Goal: Task Accomplishment & Management: Use online tool/utility

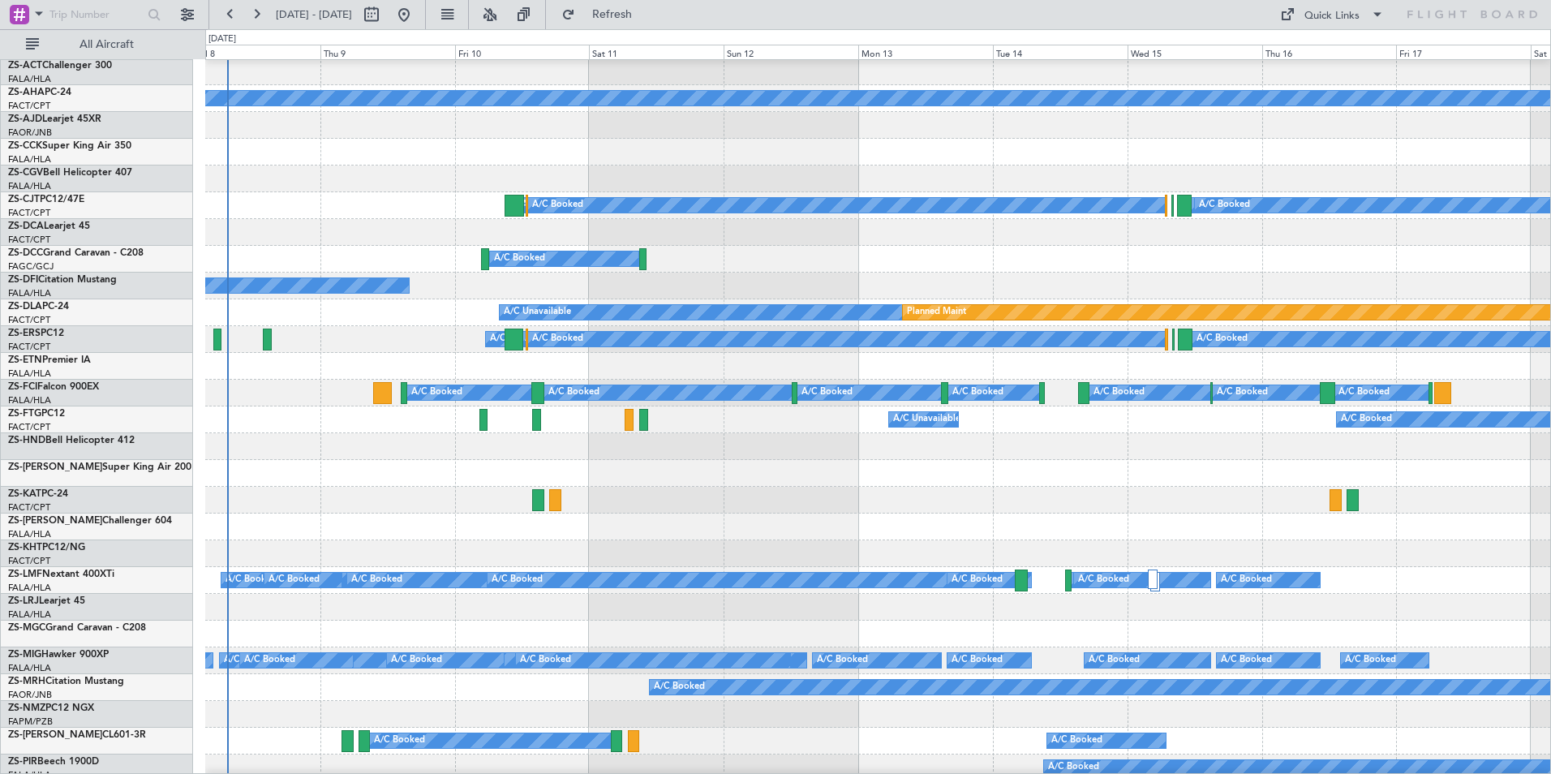
scroll to position [124, 0]
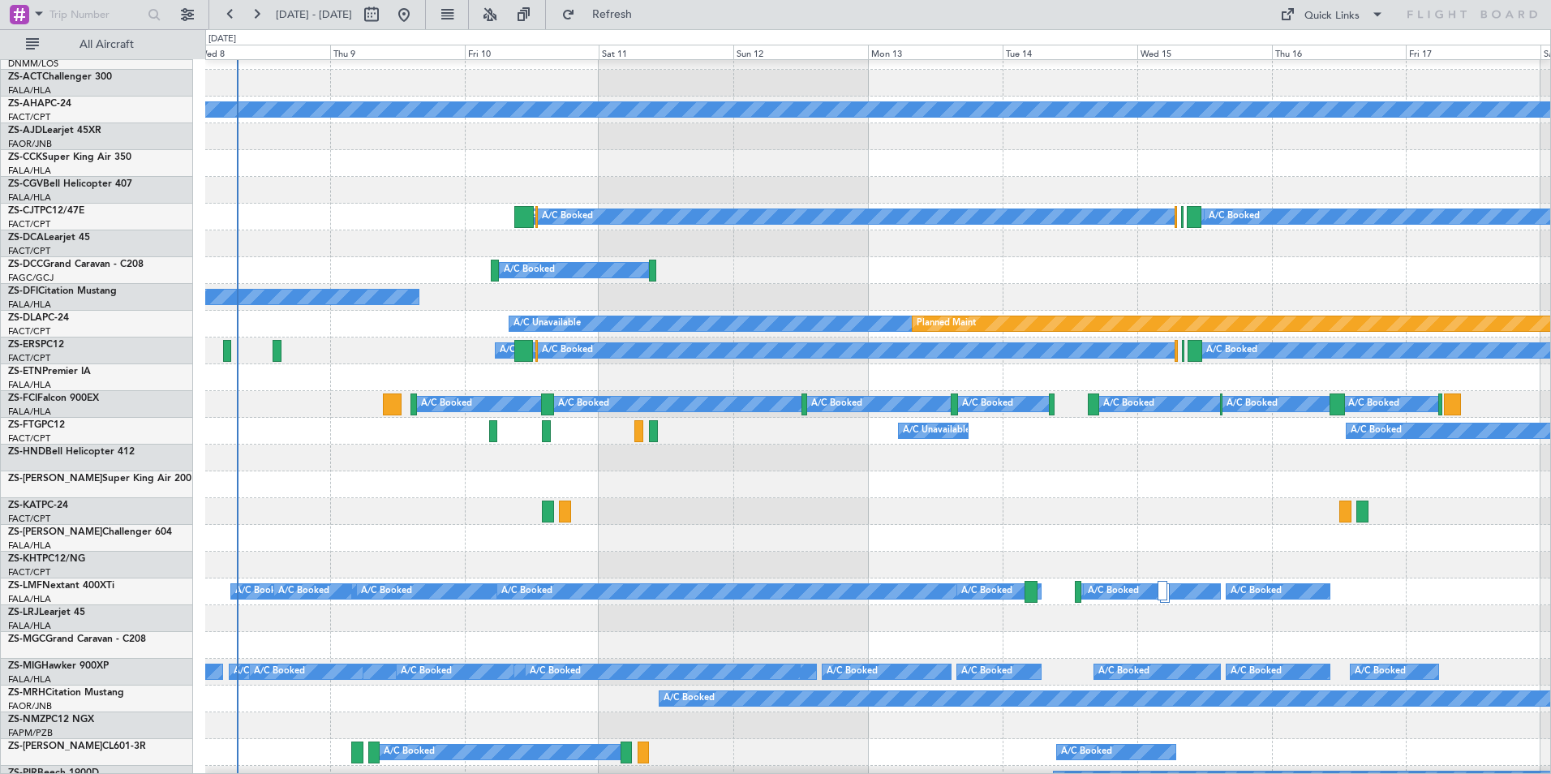
click at [345, 158] on div at bounding box center [877, 163] width 1345 height 27
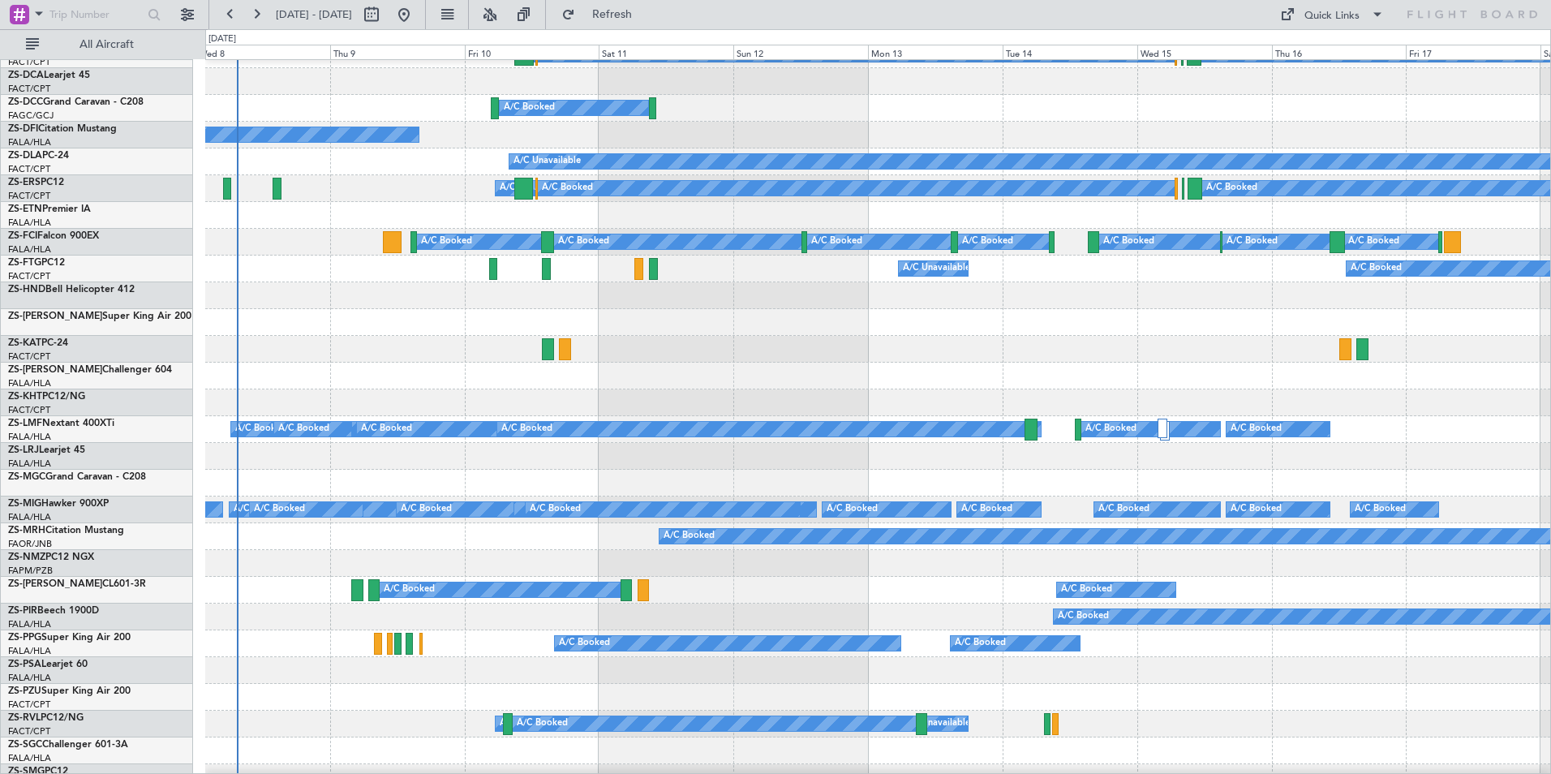
scroll to position [367, 0]
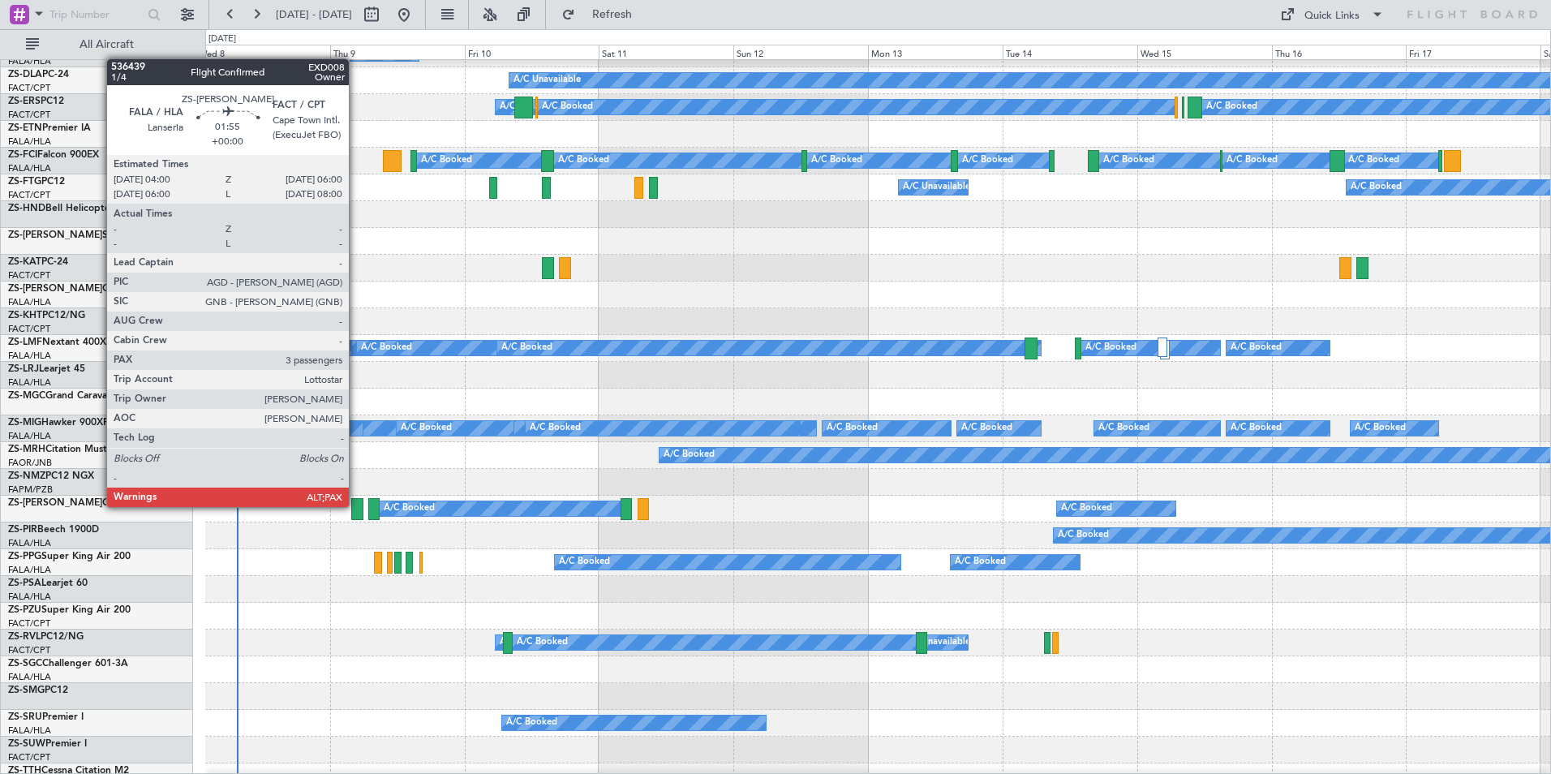
click at [356, 505] on div at bounding box center [356, 509] width 11 height 22
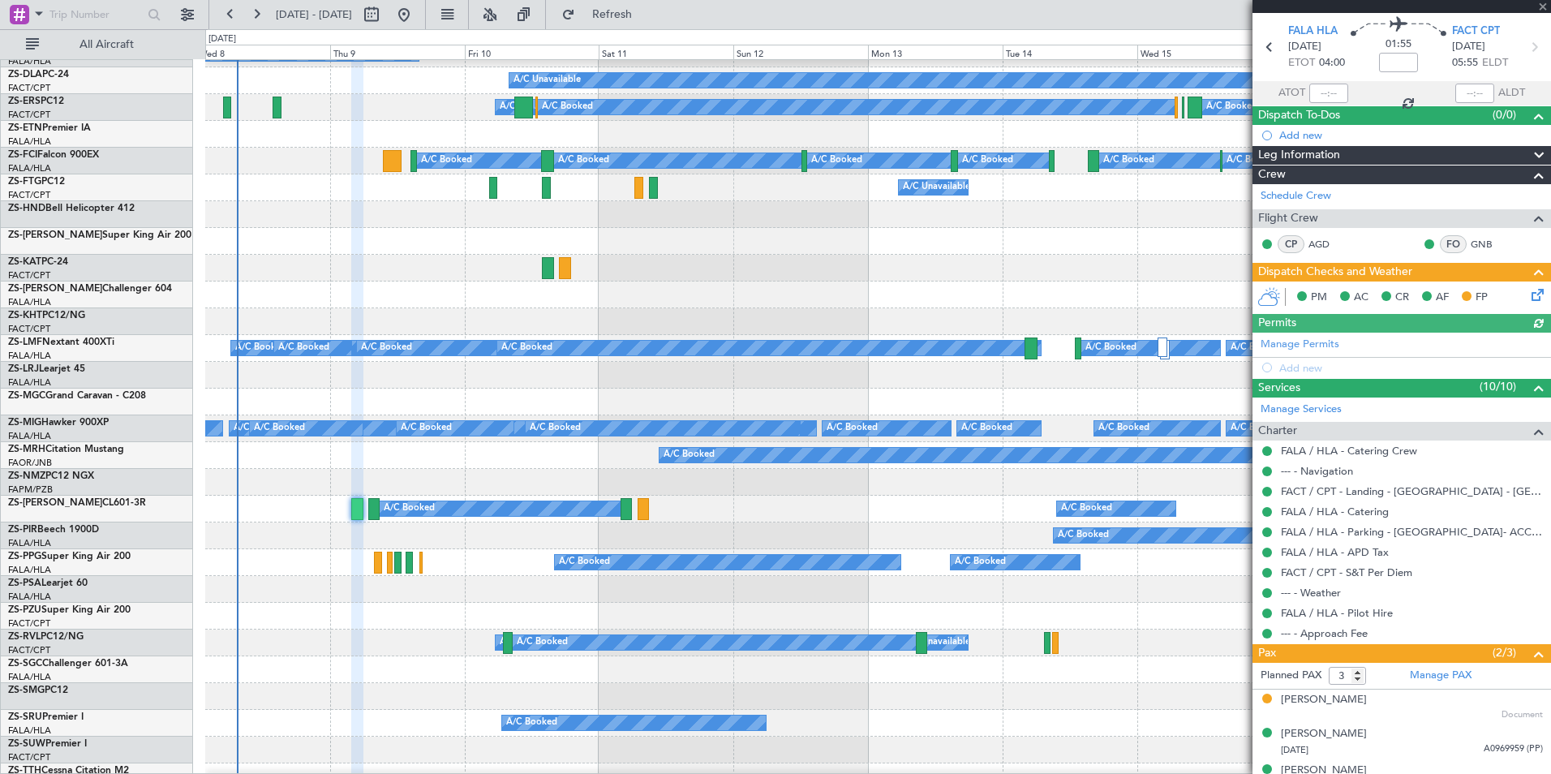
scroll to position [72, 0]
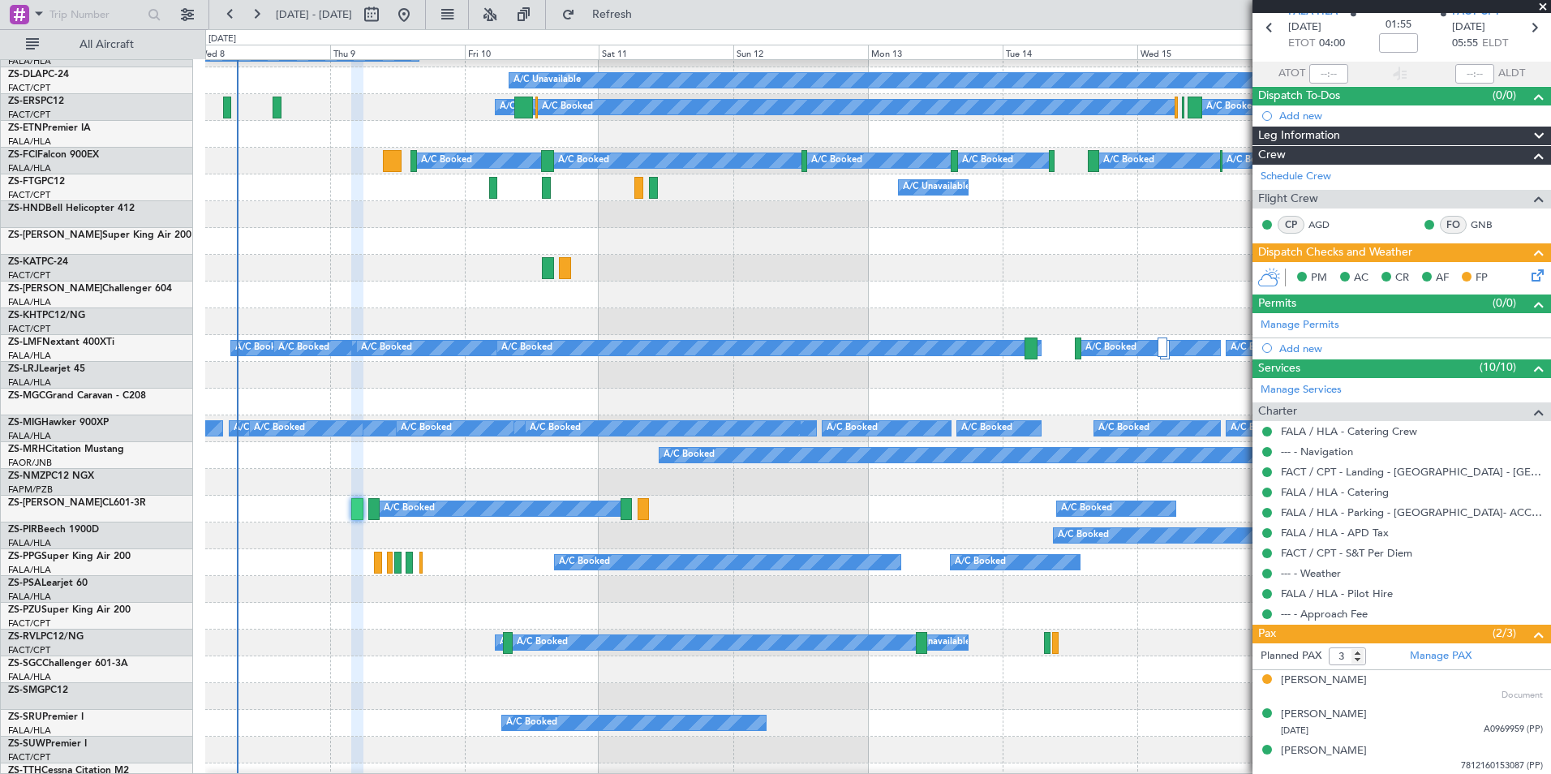
click at [1541, 3] on span at bounding box center [1543, 7] width 16 height 15
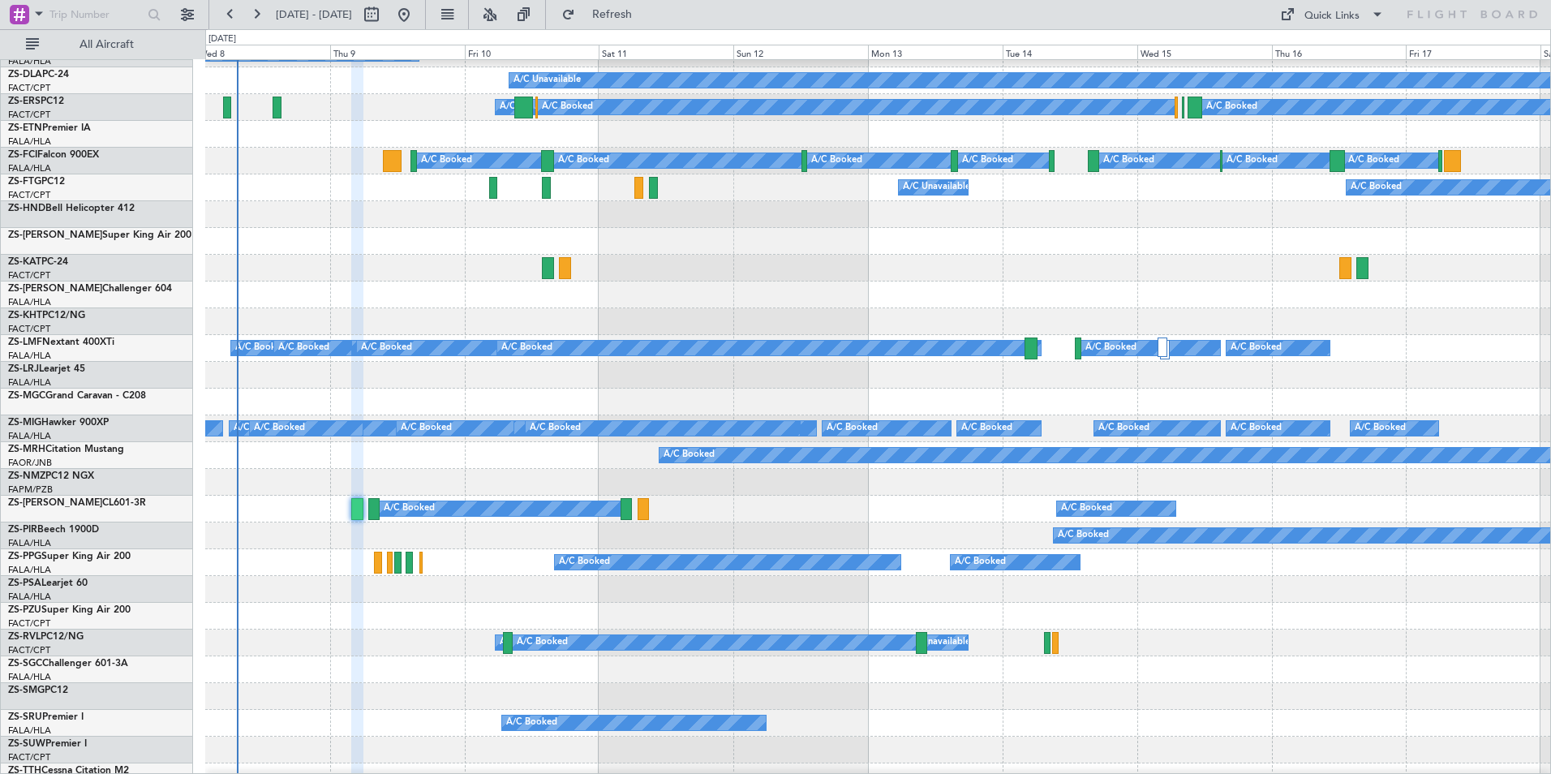
type input "0"
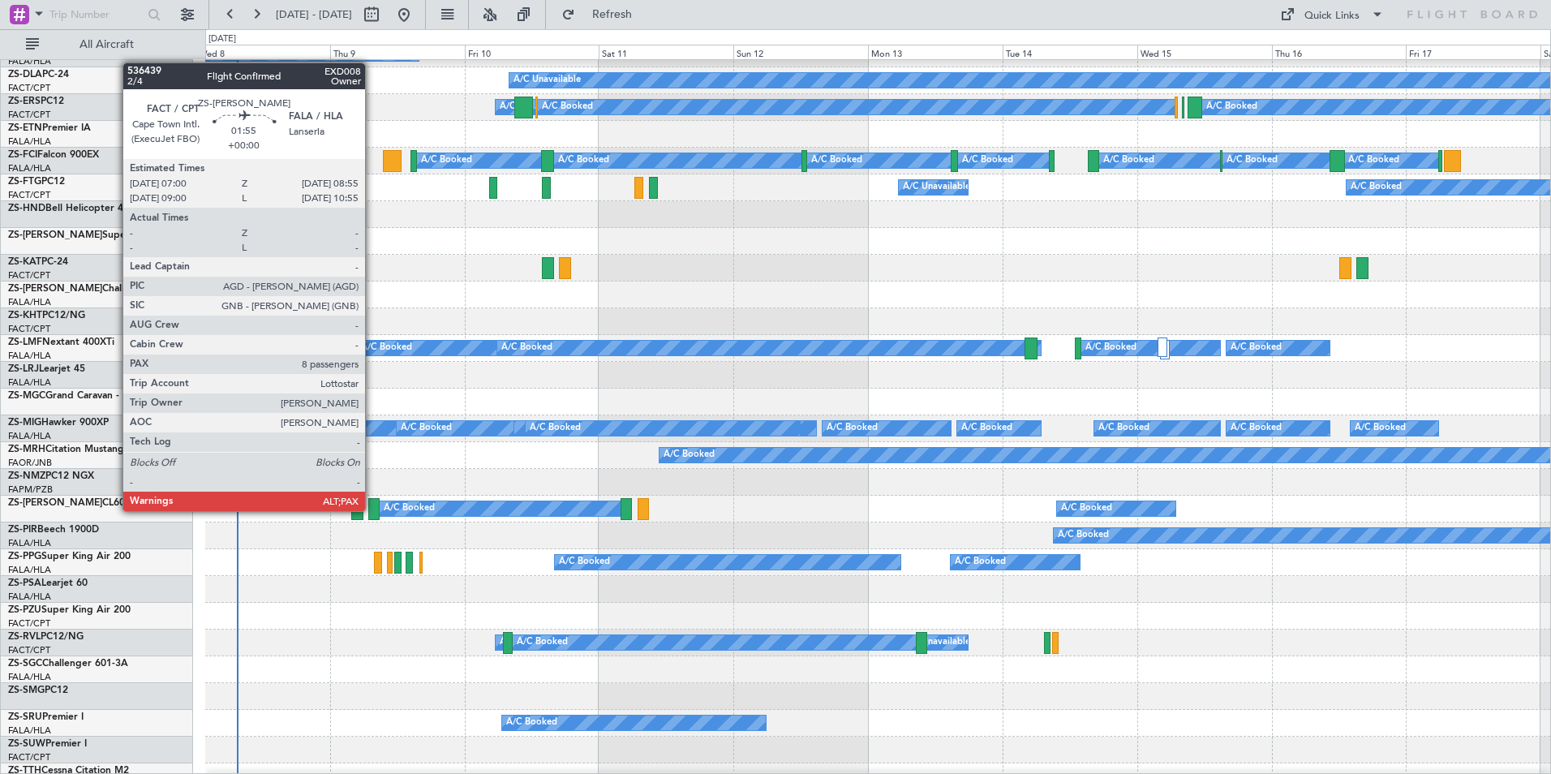
click at [372, 509] on div at bounding box center [373, 509] width 11 height 22
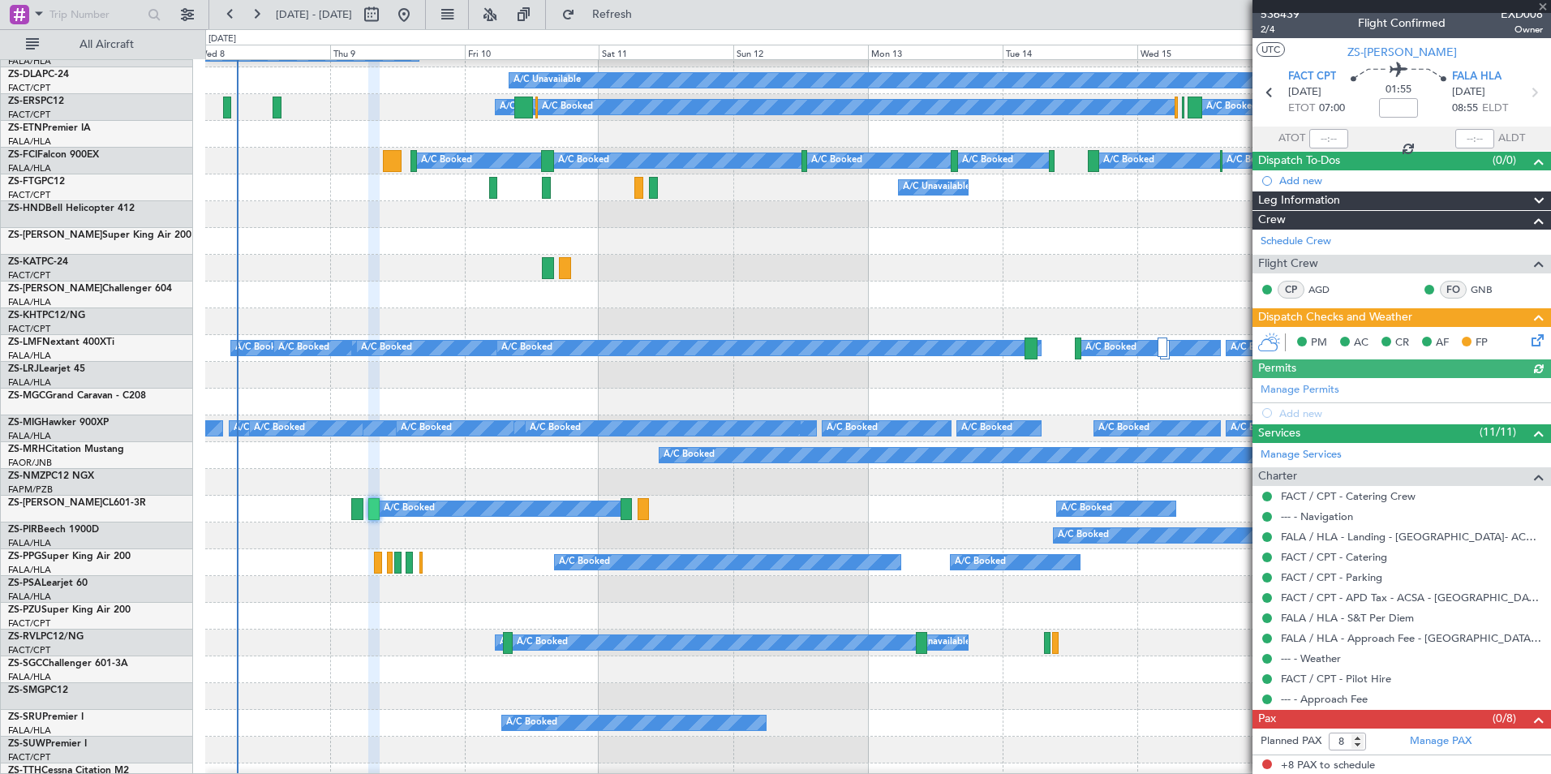
scroll to position [9, 0]
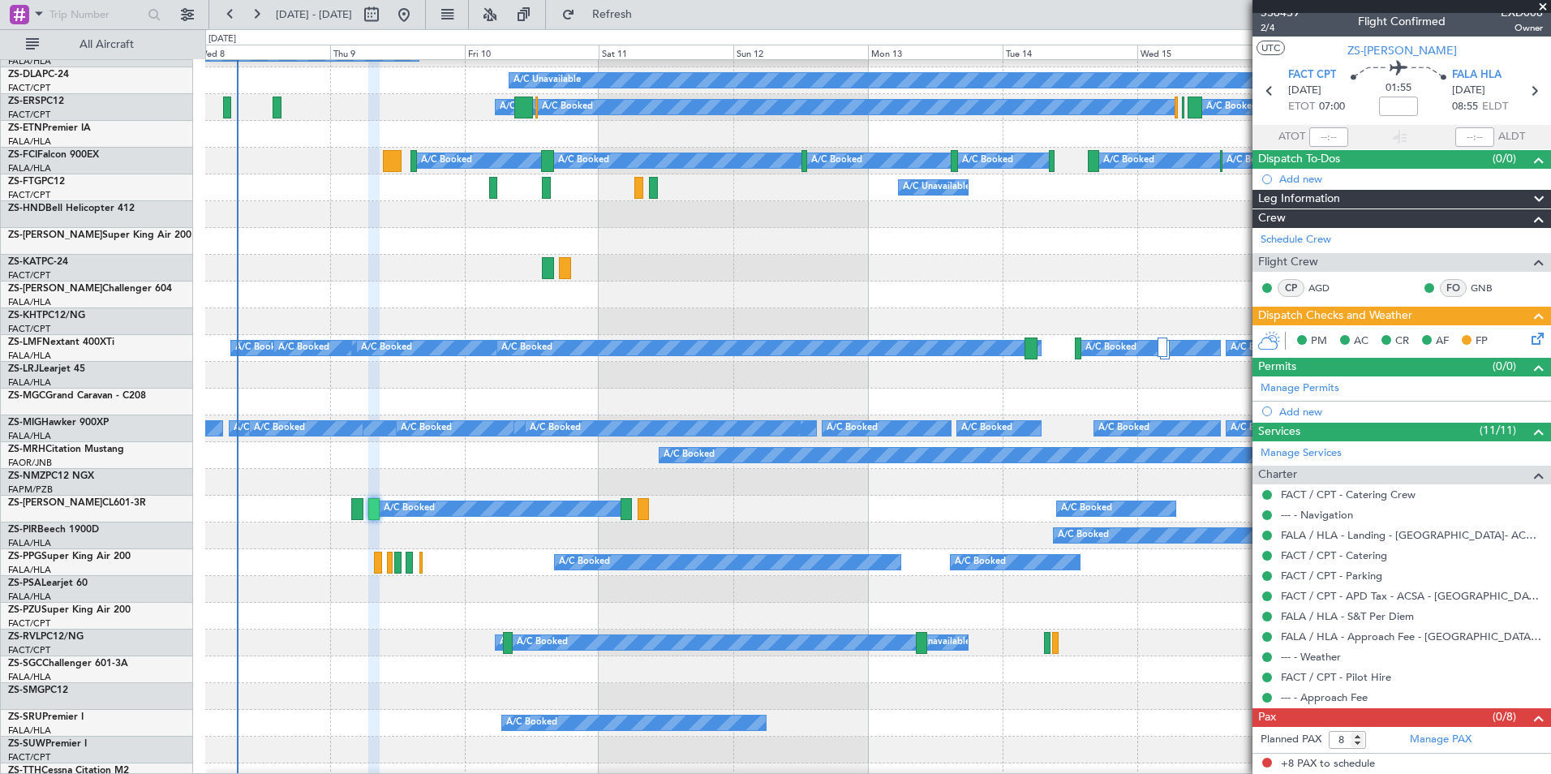
click at [1544, 3] on span at bounding box center [1543, 7] width 16 height 15
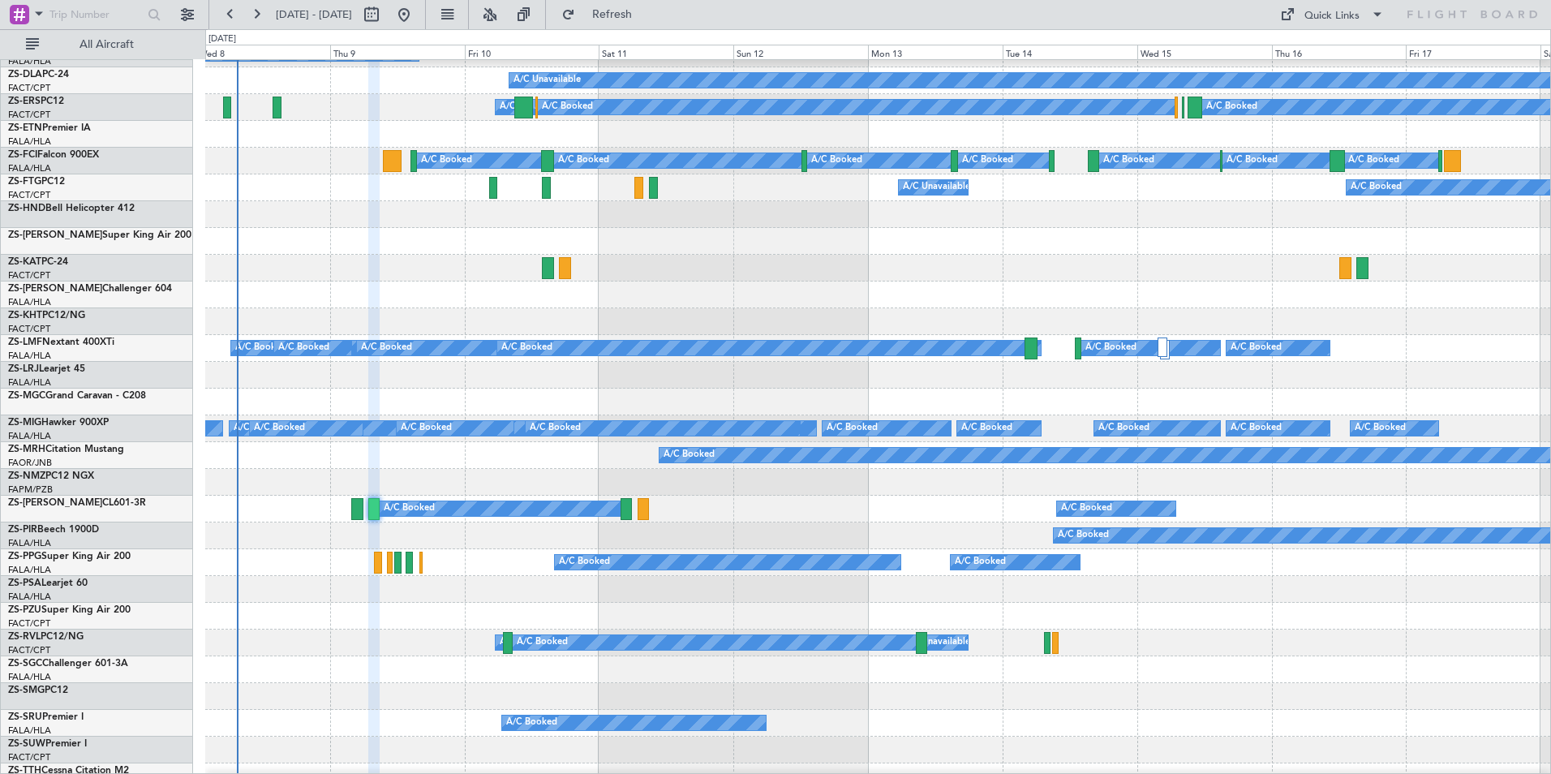
type input "0"
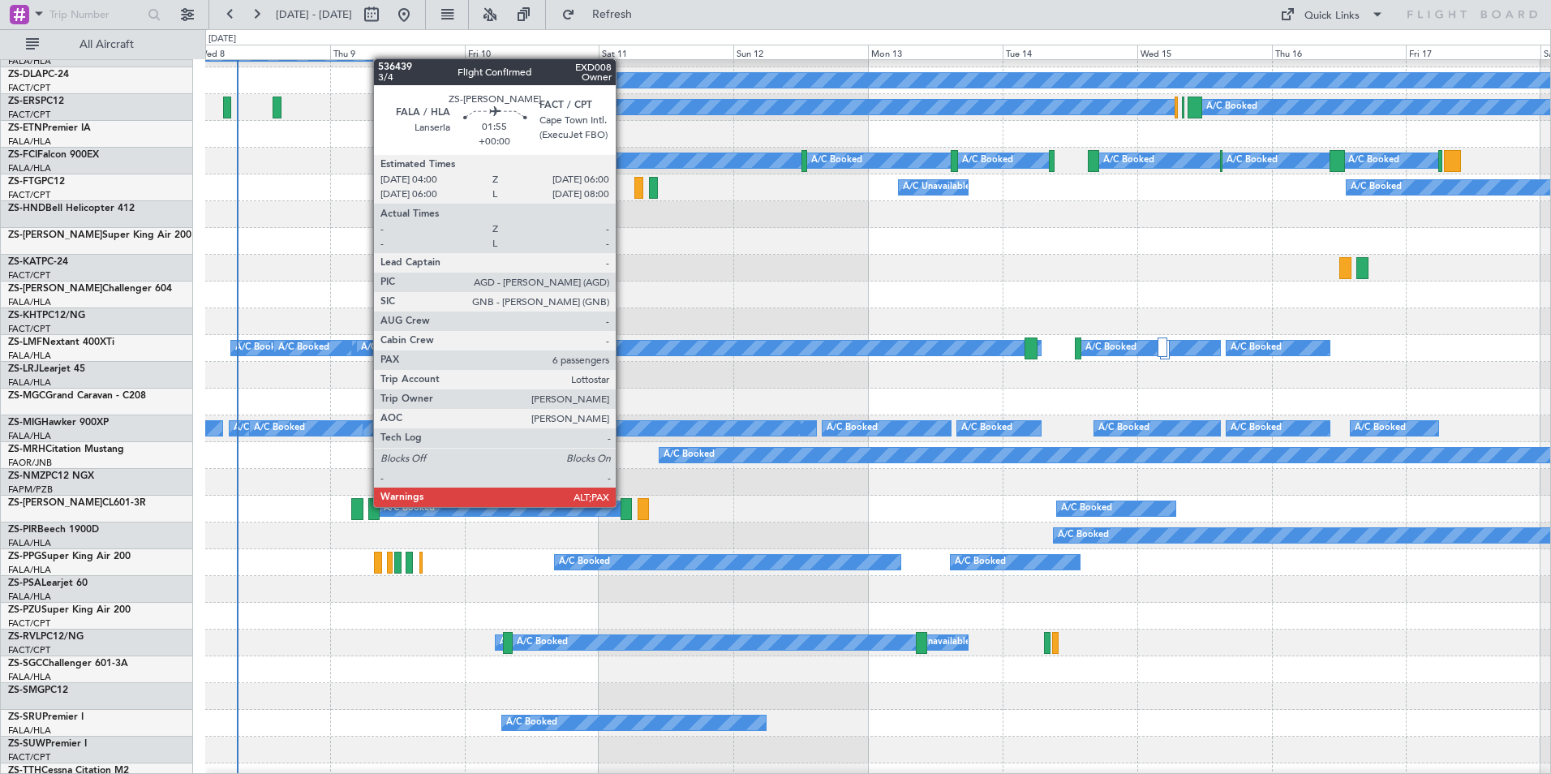
click at [623, 505] on div at bounding box center [625, 509] width 11 height 22
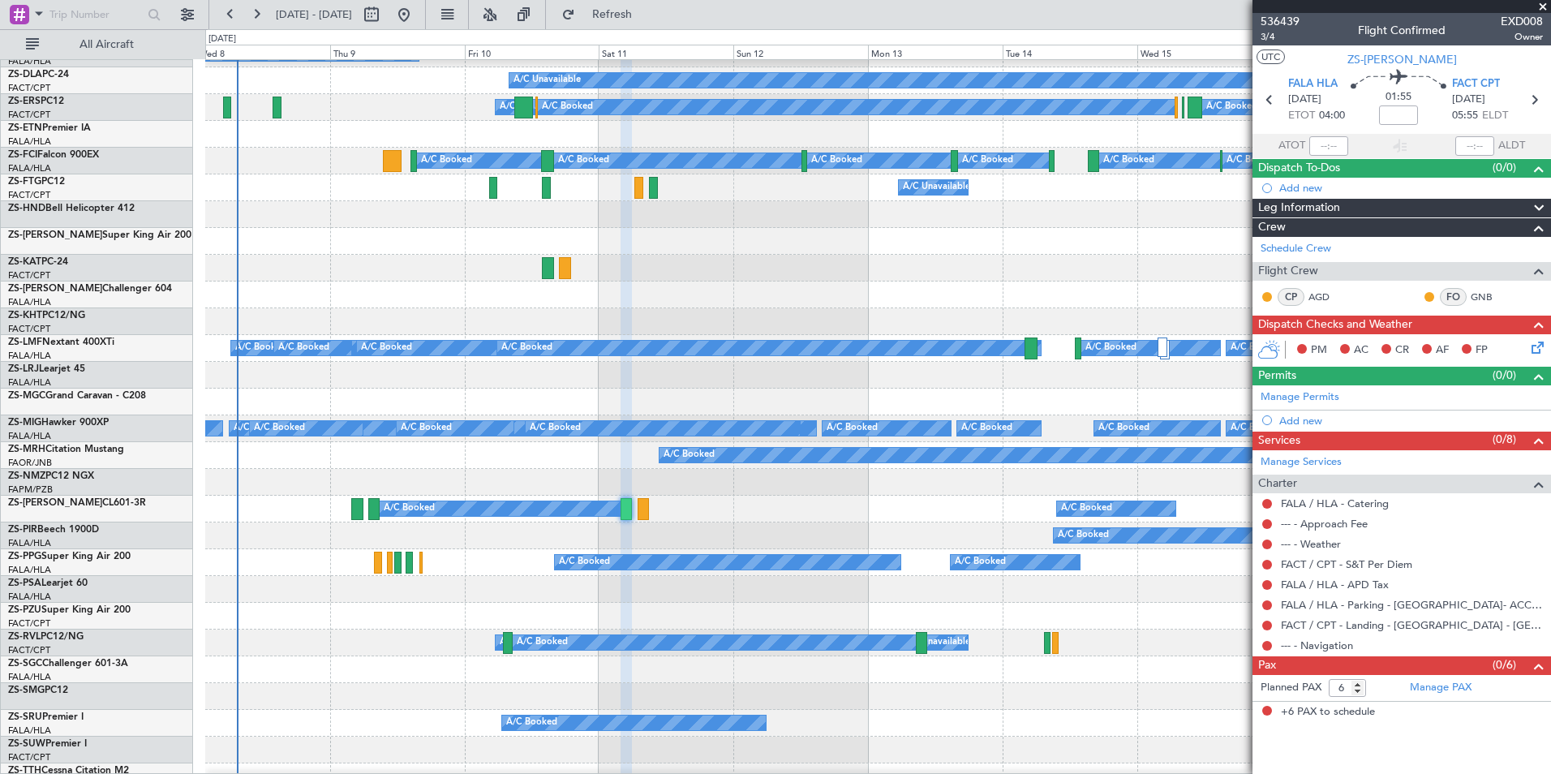
click at [1544, 5] on span at bounding box center [1543, 7] width 16 height 15
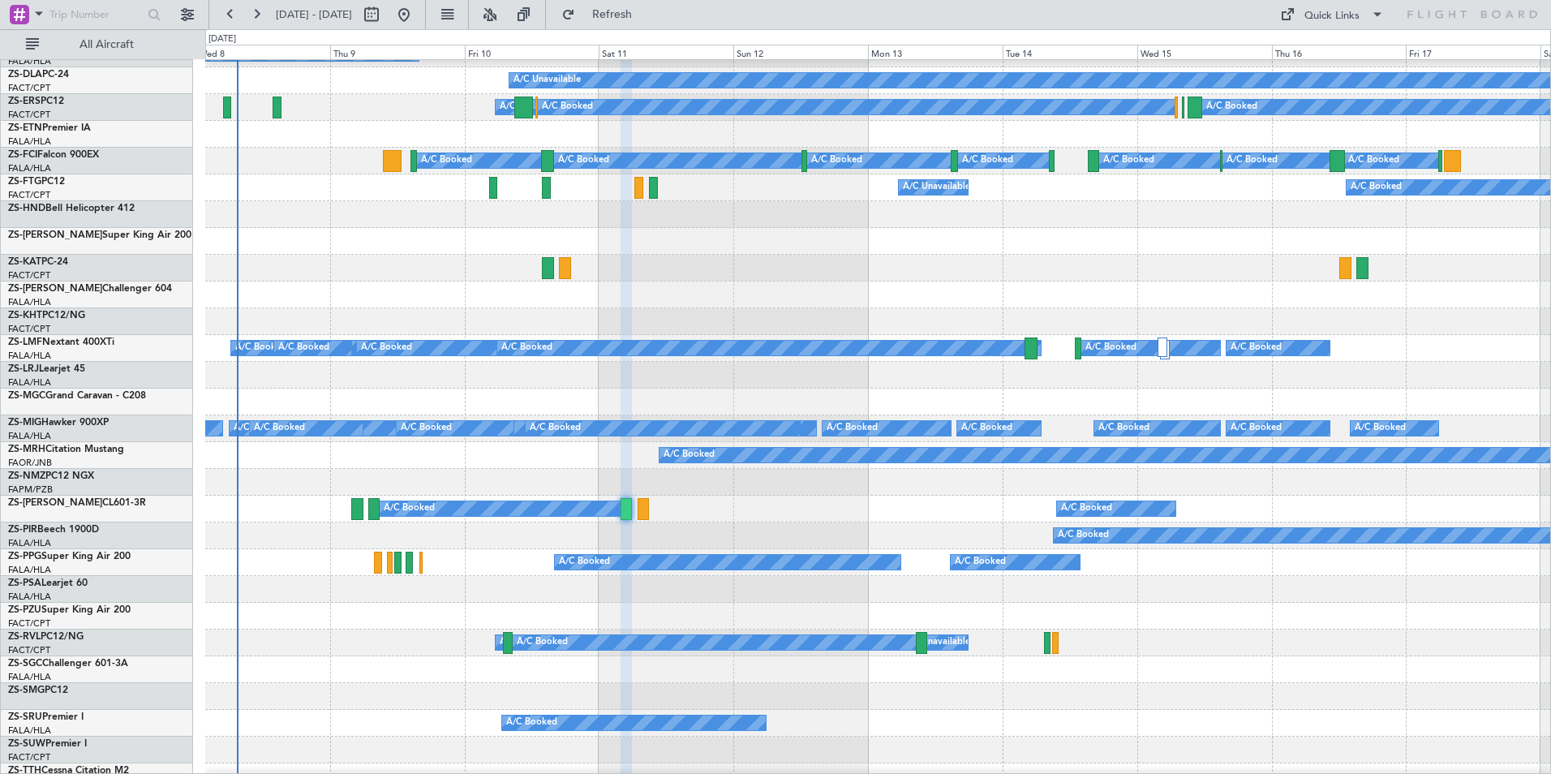
type input "0"
click at [503, 12] on button at bounding box center [490, 15] width 26 height 26
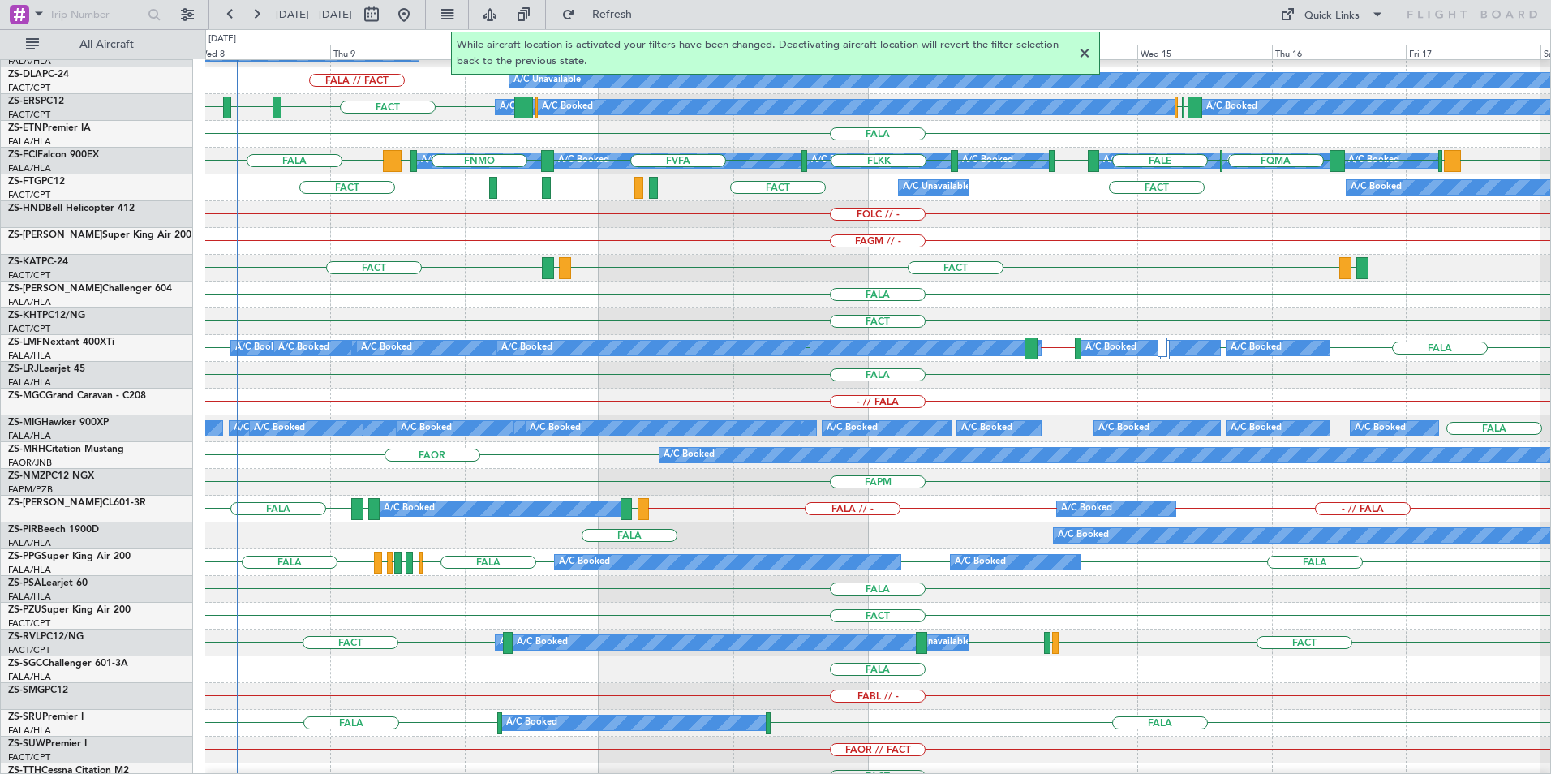
click at [1086, 51] on div at bounding box center [1084, 53] width 19 height 19
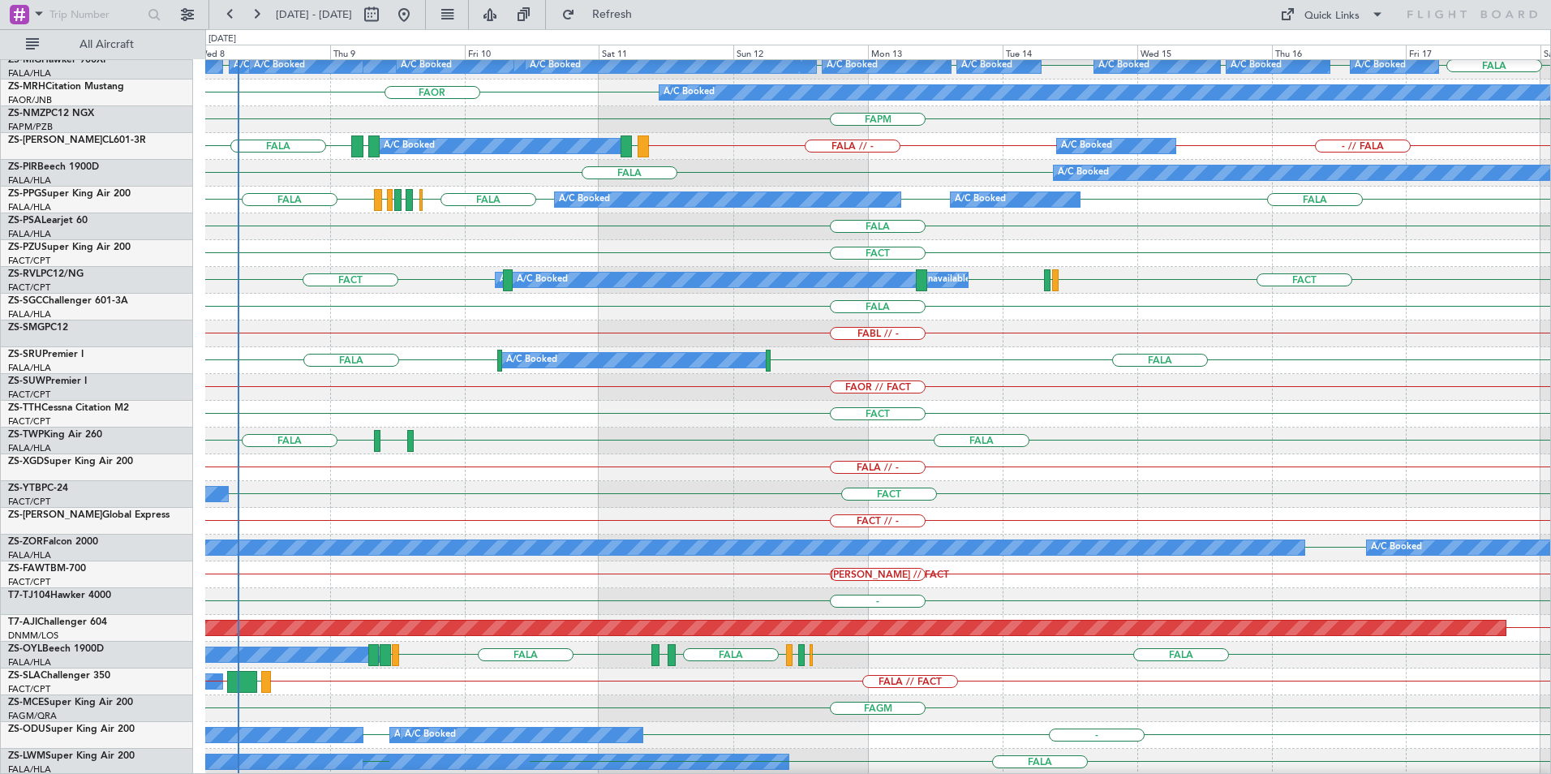
scroll to position [811, 0]
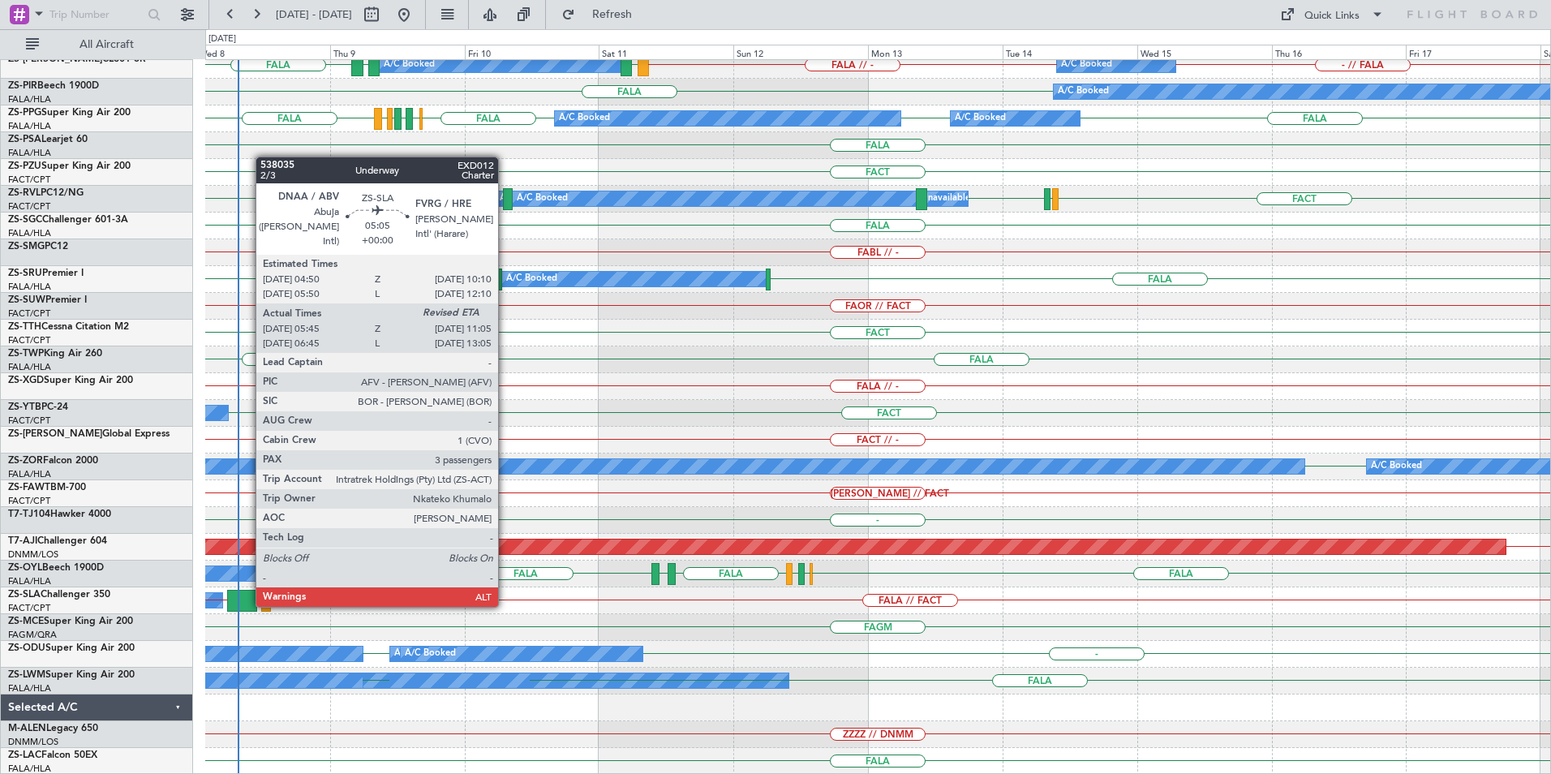
click at [247, 605] on div at bounding box center [242, 601] width 30 height 22
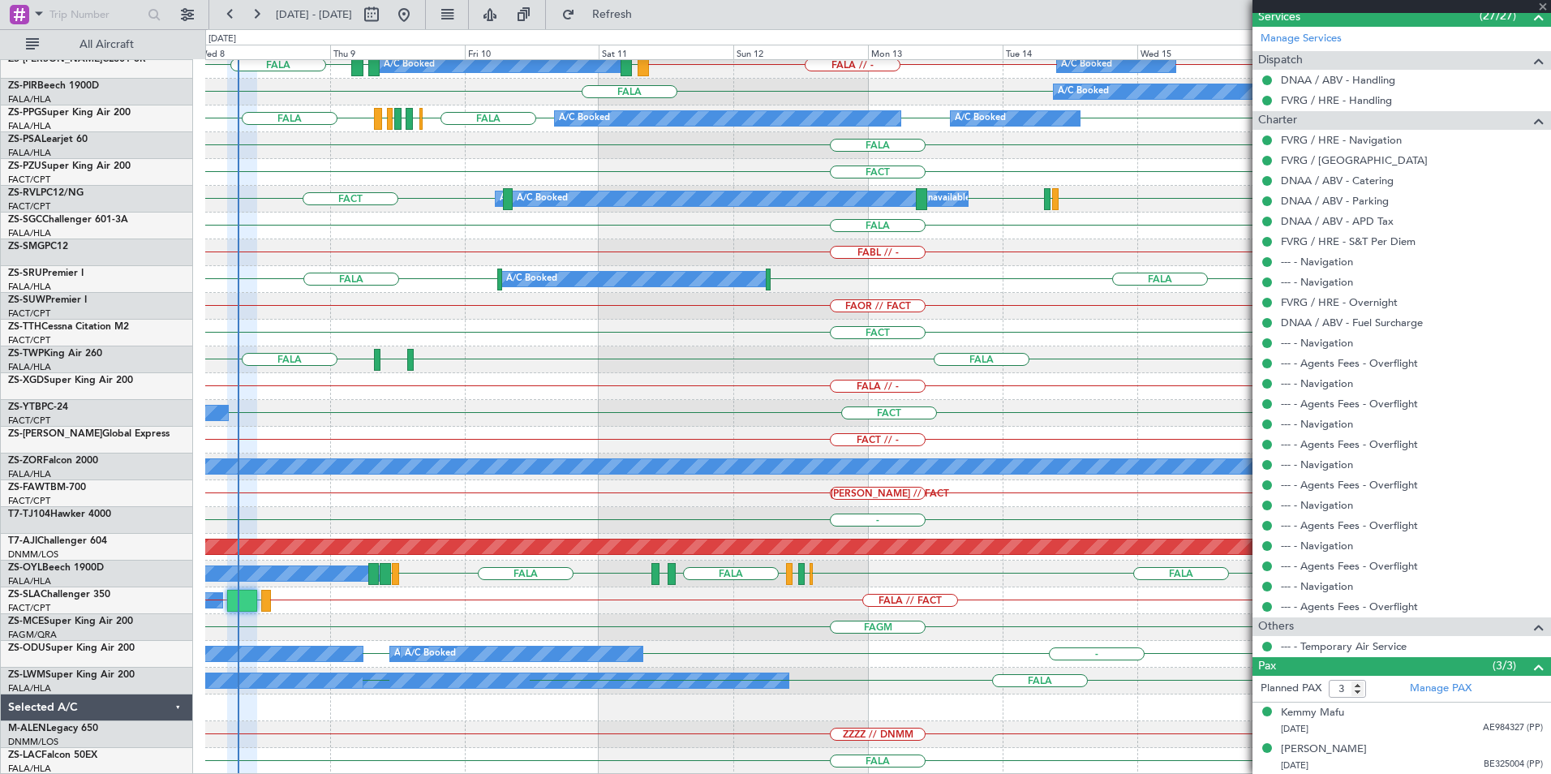
scroll to position [697, 0]
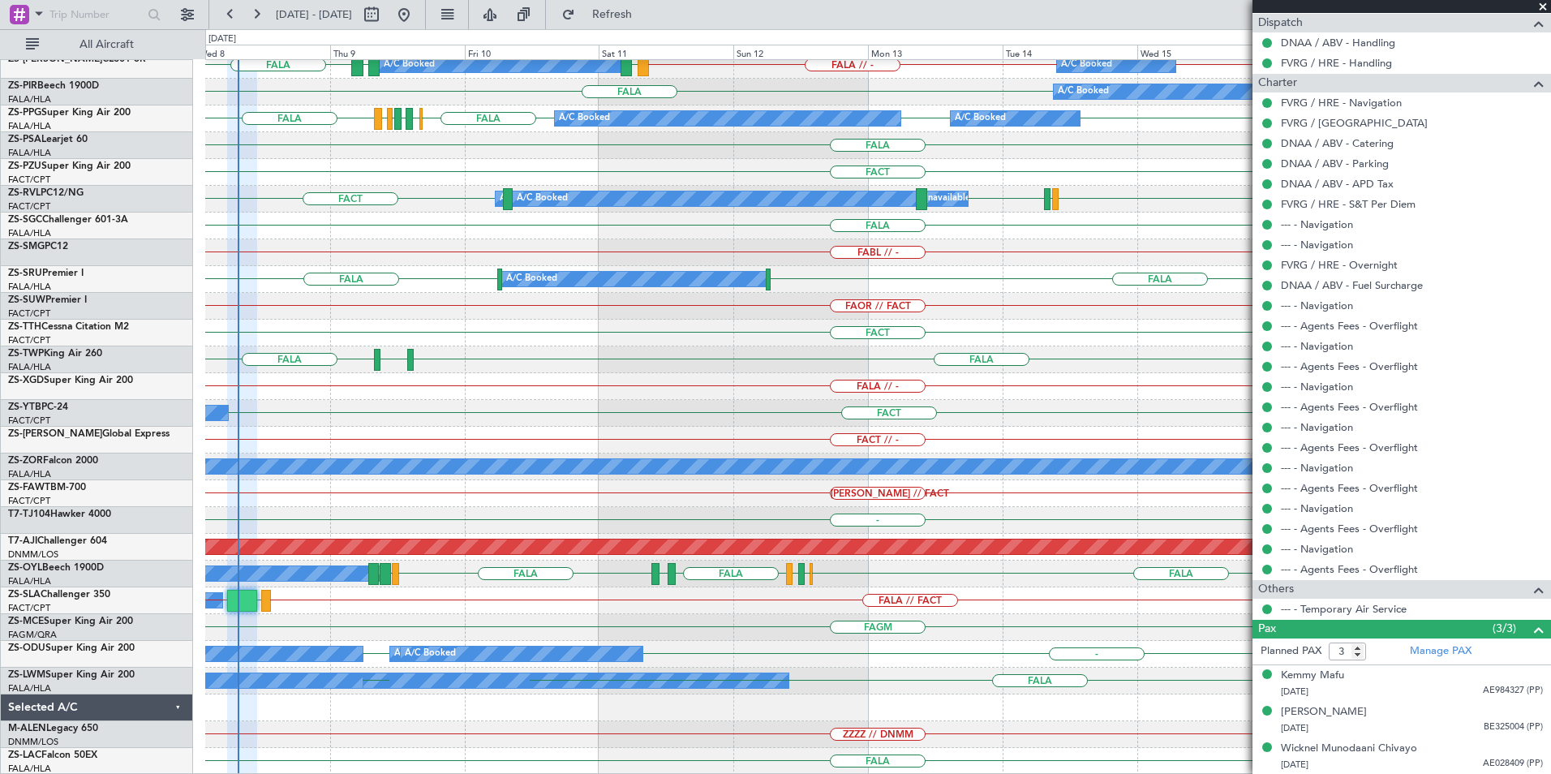
click at [1540, 6] on span at bounding box center [1543, 7] width 16 height 15
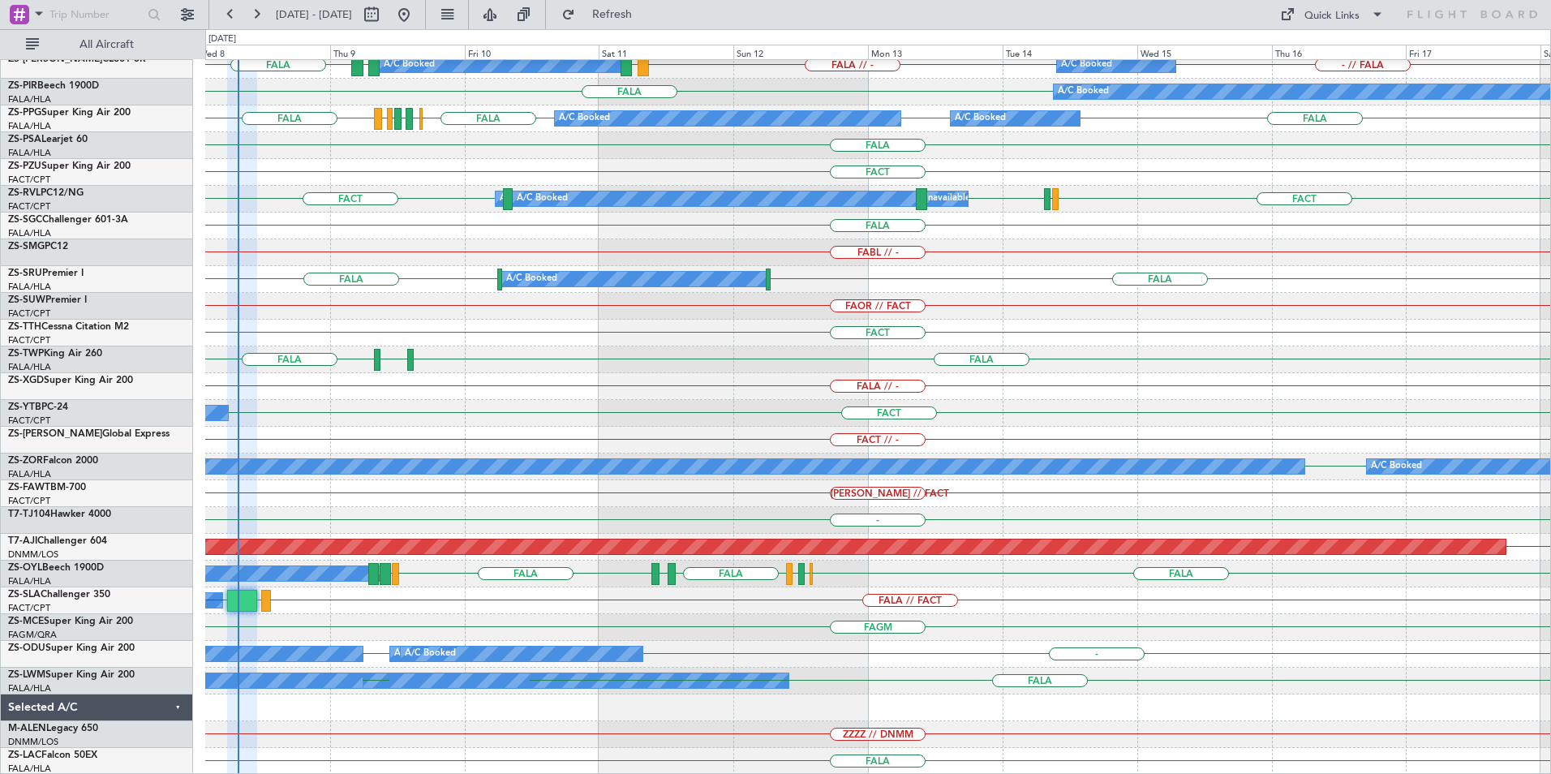
type input "0"
